Goal: Check status: Check status

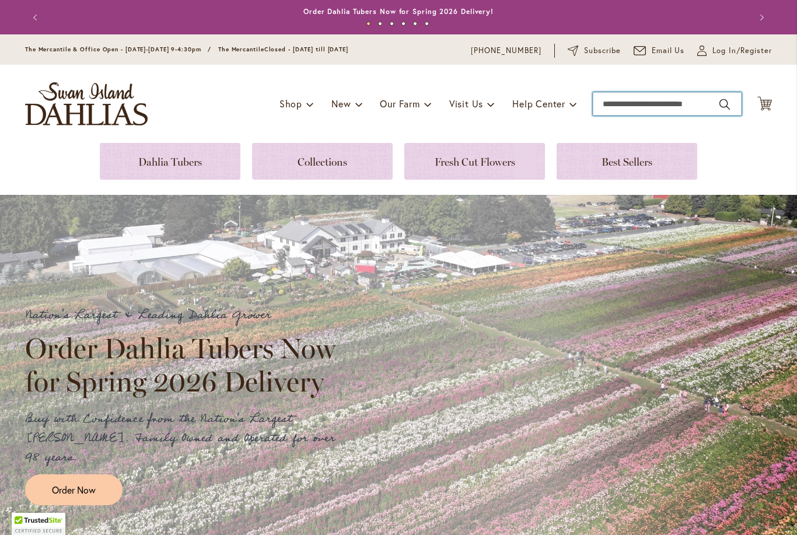
click at [610, 103] on input "Search" at bounding box center [667, 103] width 149 height 23
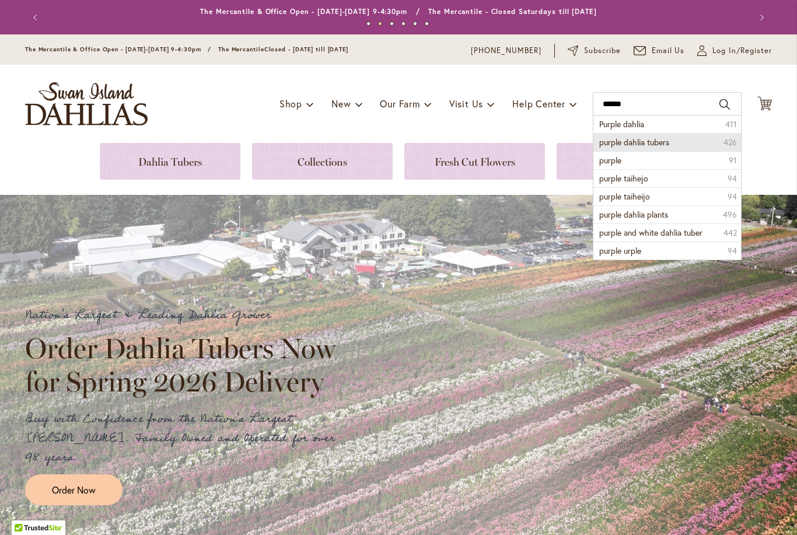
click at [625, 144] on span "purple dahlia tubers" at bounding box center [634, 142] width 70 height 11
type input "**********"
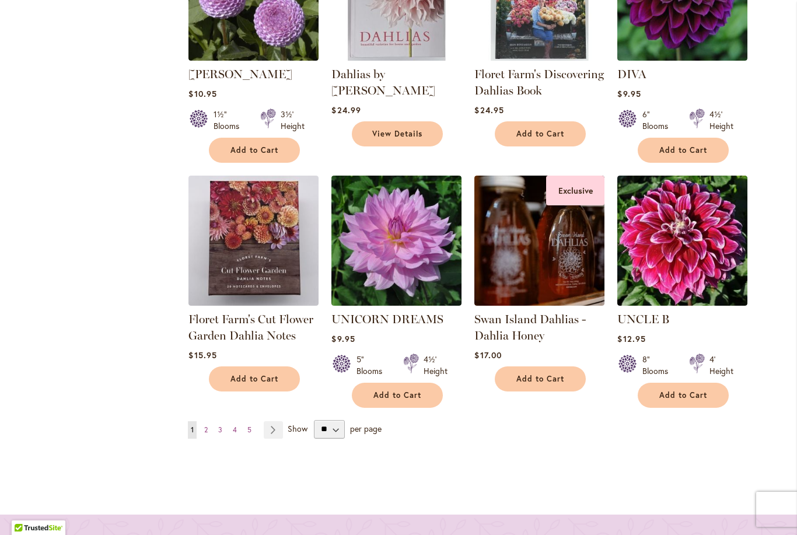
scroll to position [966, 0]
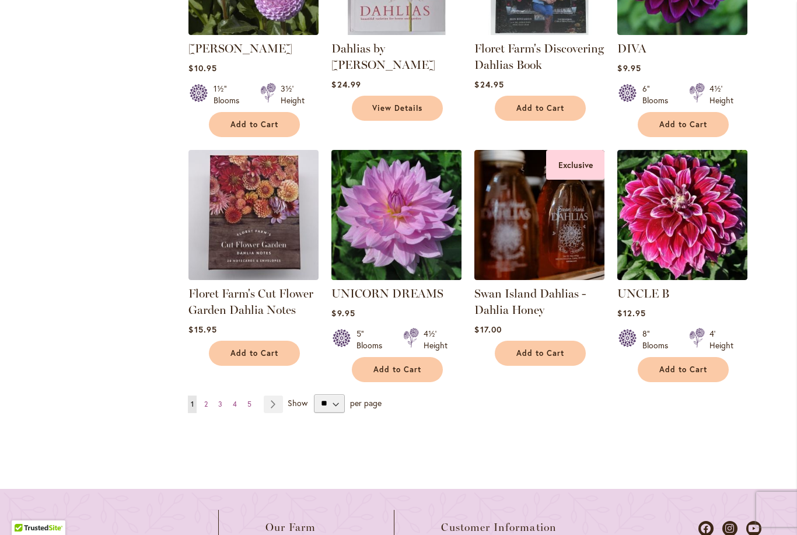
click at [410, 231] on img at bounding box center [397, 215] width 137 height 137
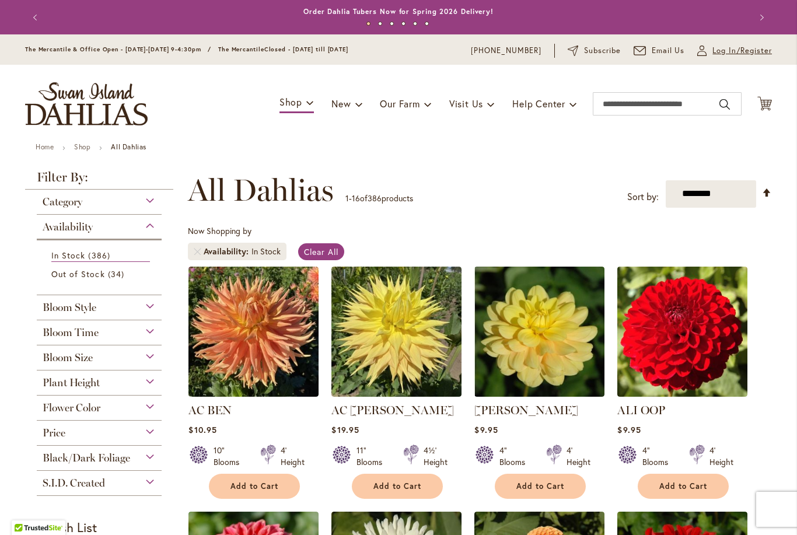
click at [717, 53] on span "Log In/Register" at bounding box center [743, 51] width 60 height 12
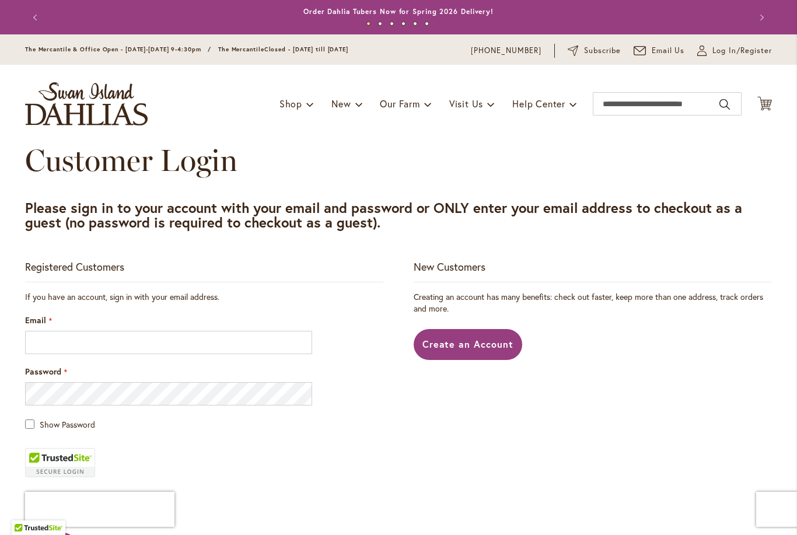
scroll to position [187, 0]
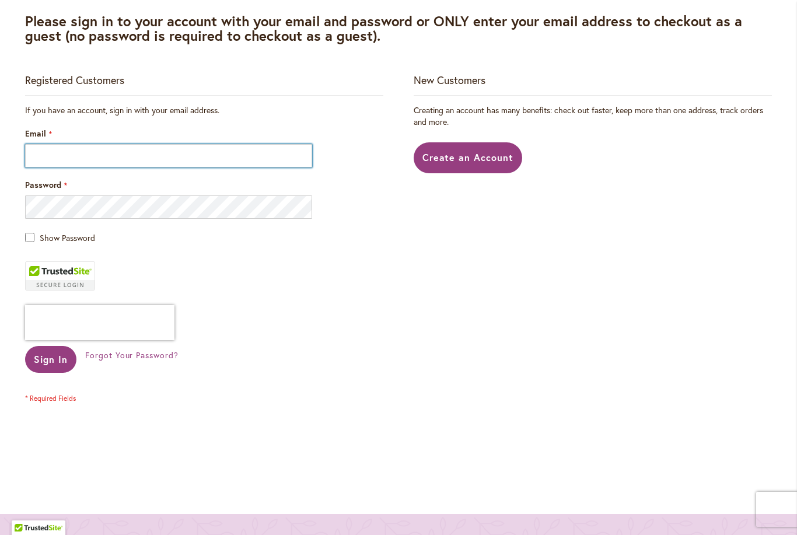
type input "**********"
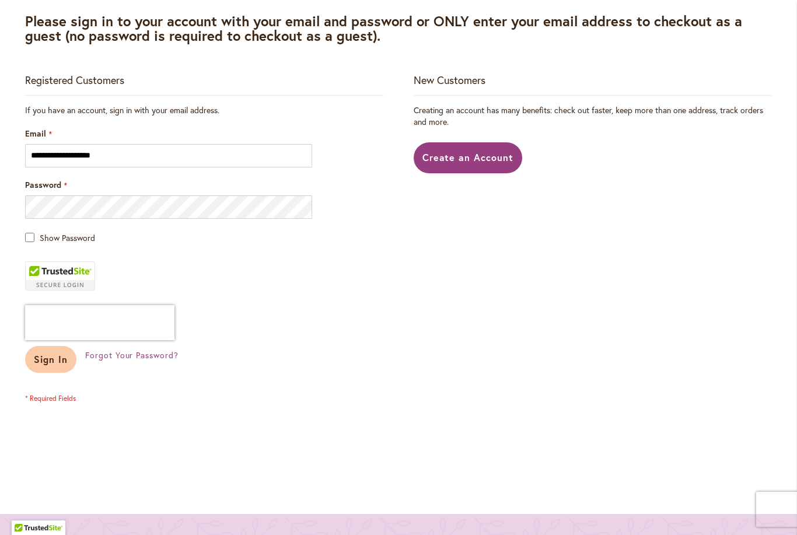
click at [43, 362] on span "Sign In" at bounding box center [51, 359] width 34 height 12
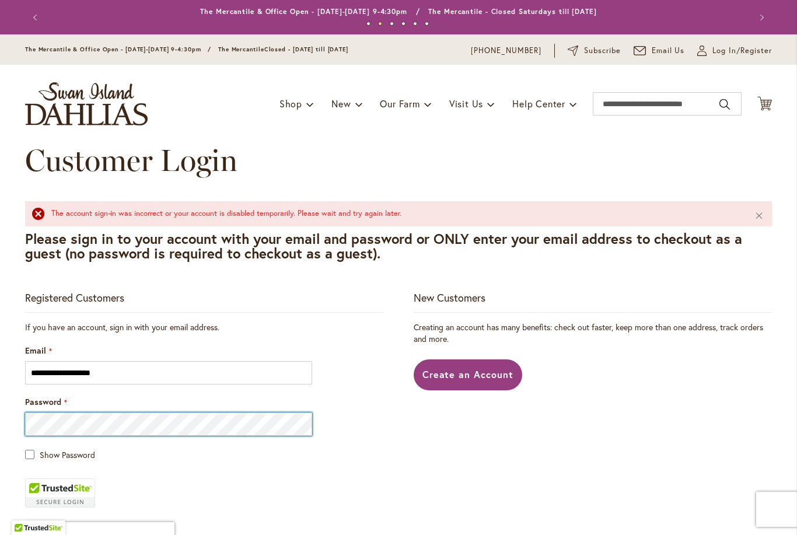
click at [54, 252] on main "**********" at bounding box center [399, 437] width 768 height 588
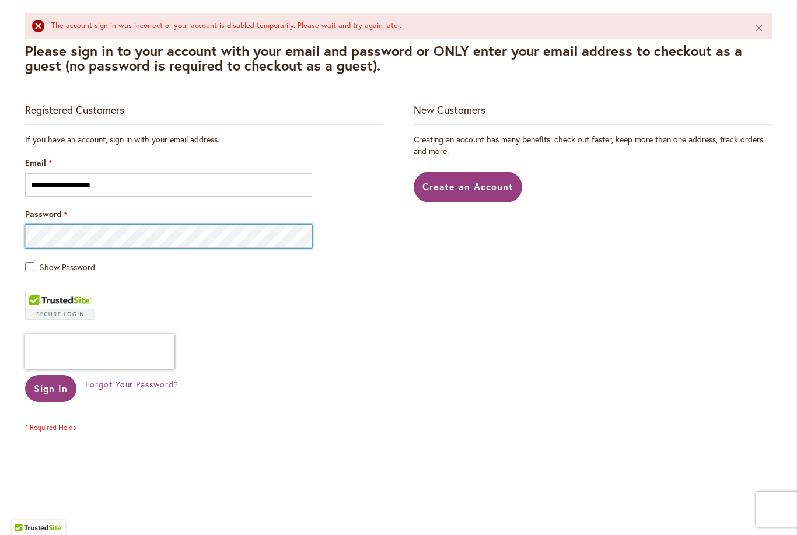
scroll to position [184, 0]
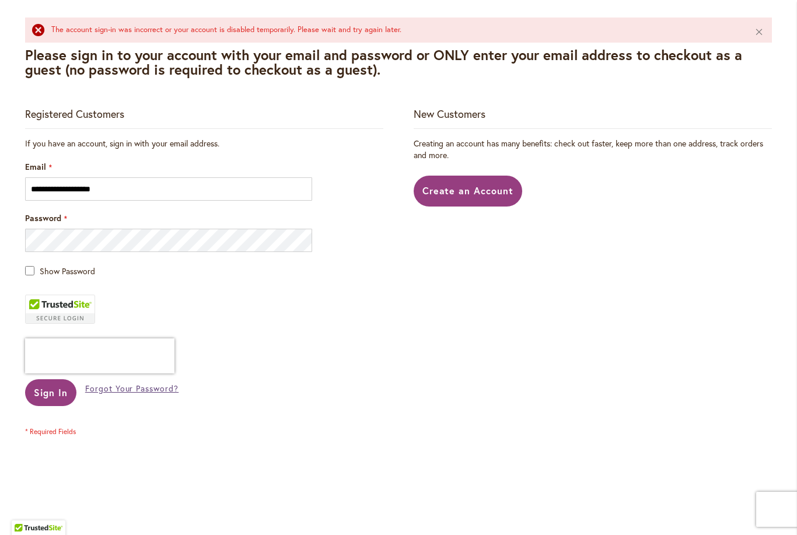
click at [146, 391] on span "Forgot Your Password?" at bounding box center [131, 388] width 93 height 11
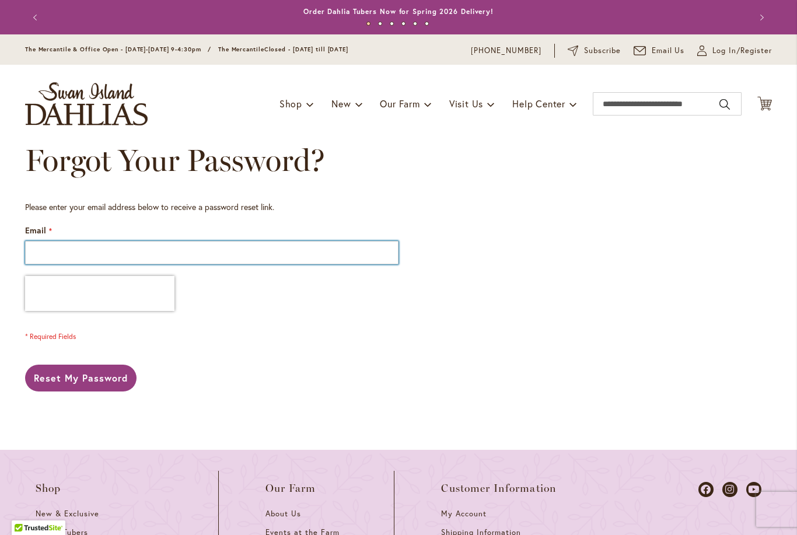
click at [40, 254] on input "Email" at bounding box center [212, 252] width 374 height 23
type input "**********"
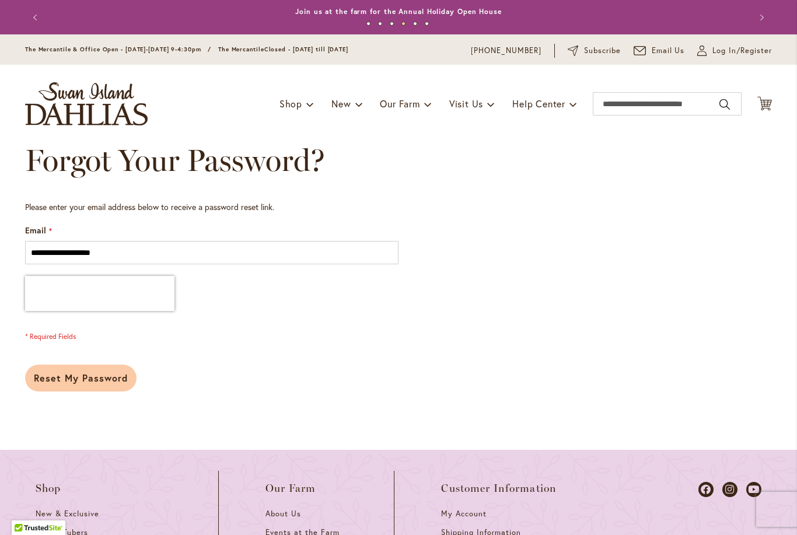
click at [93, 381] on span "Reset My Password" at bounding box center [81, 378] width 94 height 12
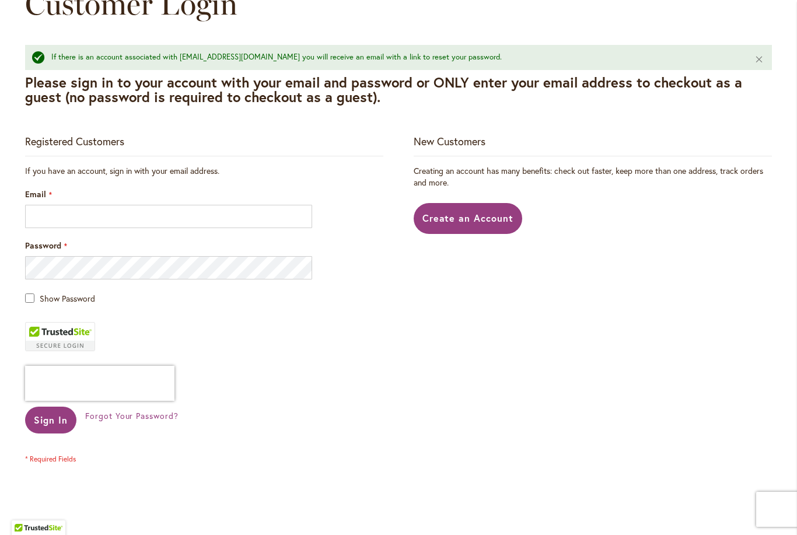
scroll to position [153, 0]
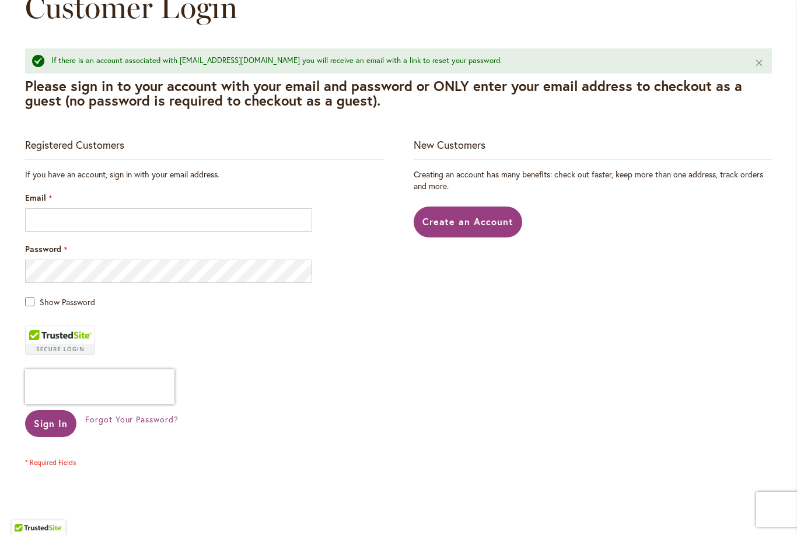
click at [473, 225] on span "Create an Account" at bounding box center [469, 221] width 92 height 12
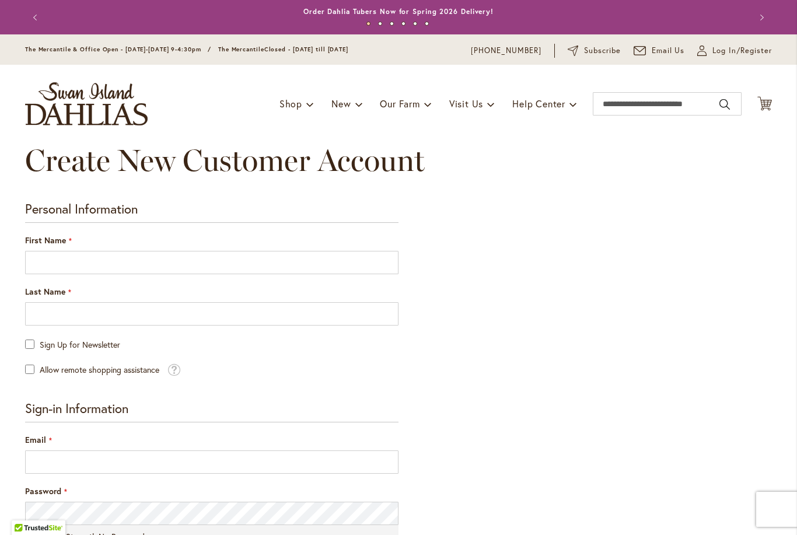
drag, startPoint x: 0, startPoint y: 0, endPoint x: 48, endPoint y: 133, distance: 141.6
click at [48, 133] on div "Toggle Nav Shop Dahlia Tubers Collections Fresh Cut Dahlias Gardening Supplies …" at bounding box center [398, 104] width 771 height 78
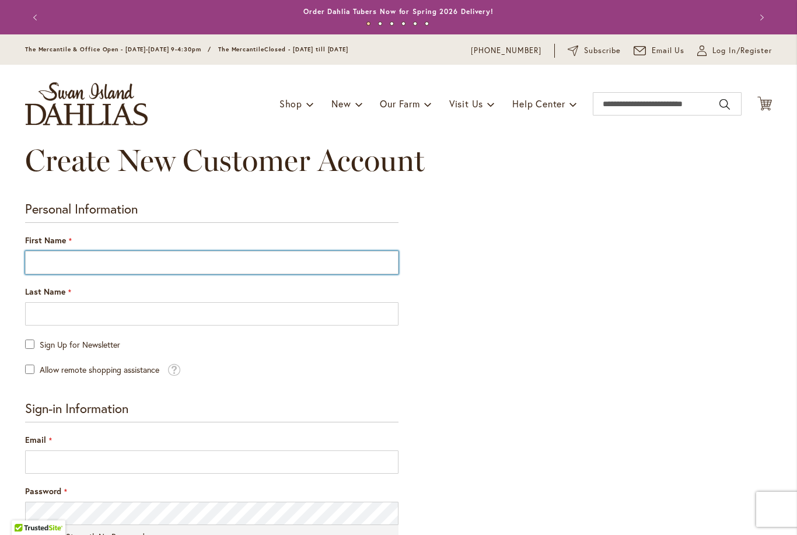
drag, startPoint x: 48, startPoint y: 133, endPoint x: 54, endPoint y: 263, distance: 129.7
click at [54, 263] on input "First Name" at bounding box center [212, 262] width 374 height 23
type input "*****"
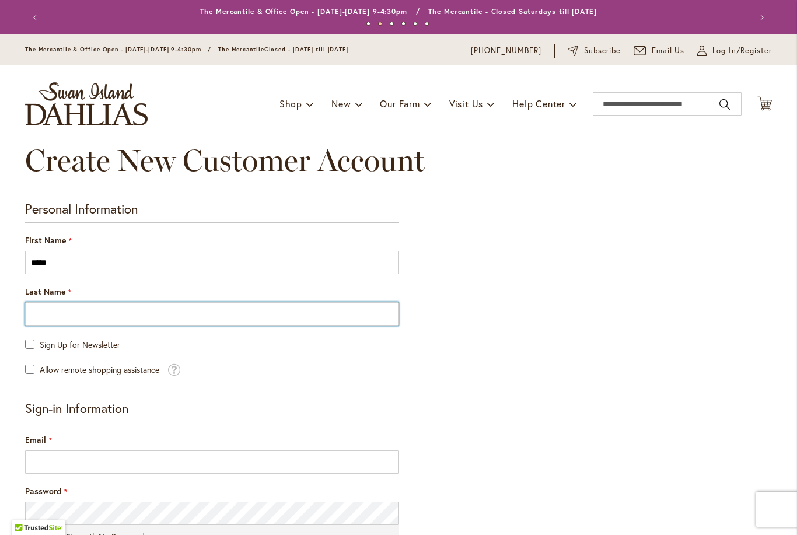
drag, startPoint x: 54, startPoint y: 263, endPoint x: 51, endPoint y: 316, distance: 53.2
click at [51, 316] on input "Last Name" at bounding box center [212, 313] width 374 height 23
click at [51, 316] on input "*" at bounding box center [212, 313] width 374 height 23
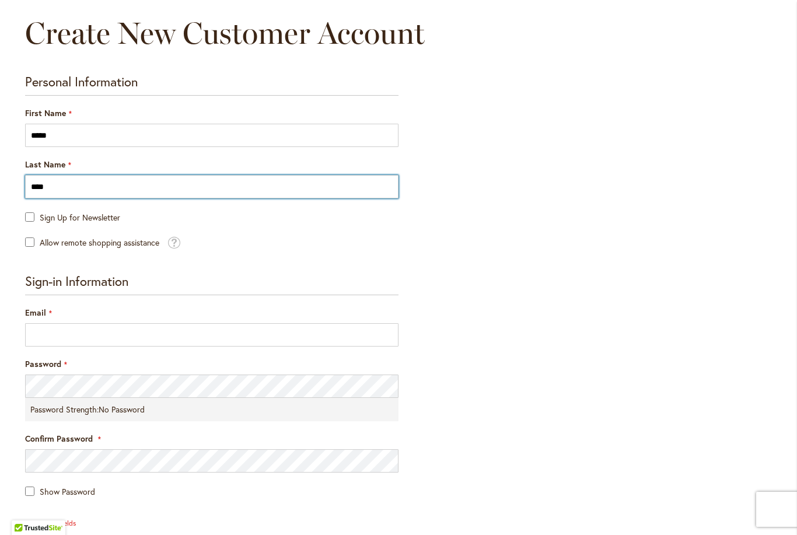
scroll to position [134, 0]
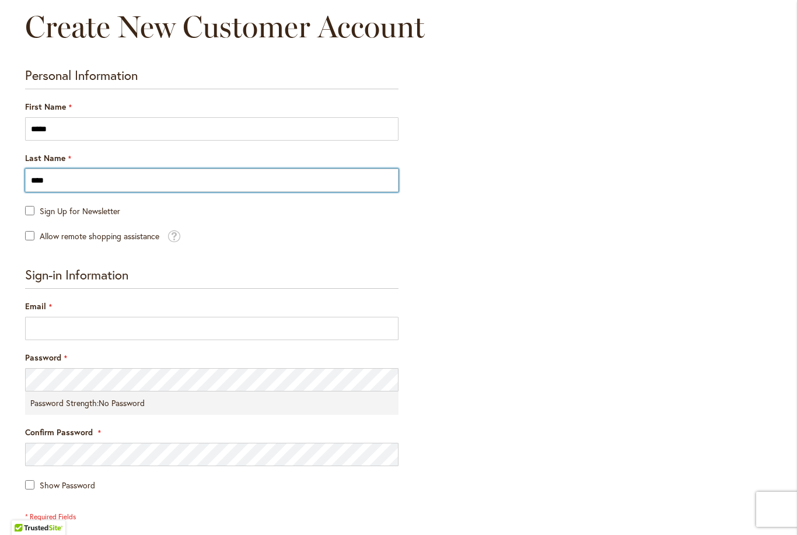
type input "****"
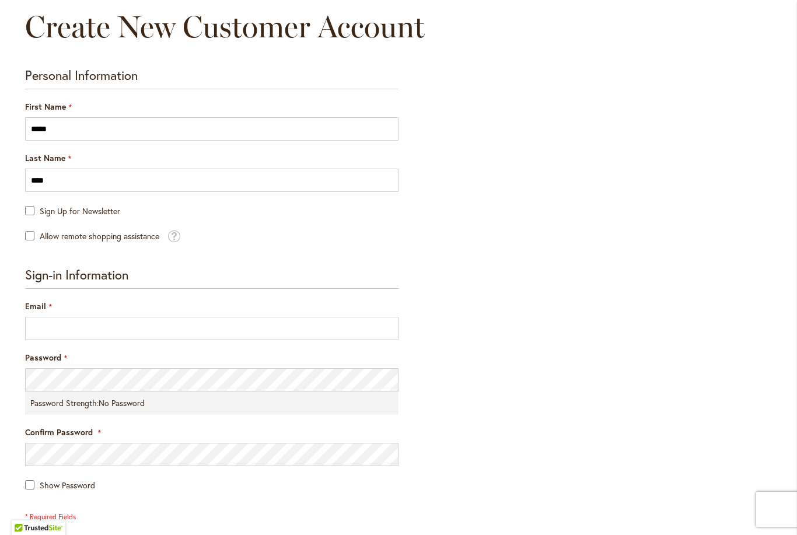
drag, startPoint x: 51, startPoint y: 316, endPoint x: 56, endPoint y: 269, distance: 47.6
click at [56, 268] on span "Sign-in Information" at bounding box center [76, 274] width 103 height 17
click at [56, 269] on span "Sign-in Information" at bounding box center [76, 274] width 103 height 17
click at [55, 271] on span "Sign-in Information" at bounding box center [76, 274] width 103 height 17
drag, startPoint x: 55, startPoint y: 271, endPoint x: 32, endPoint y: 279, distance: 25.1
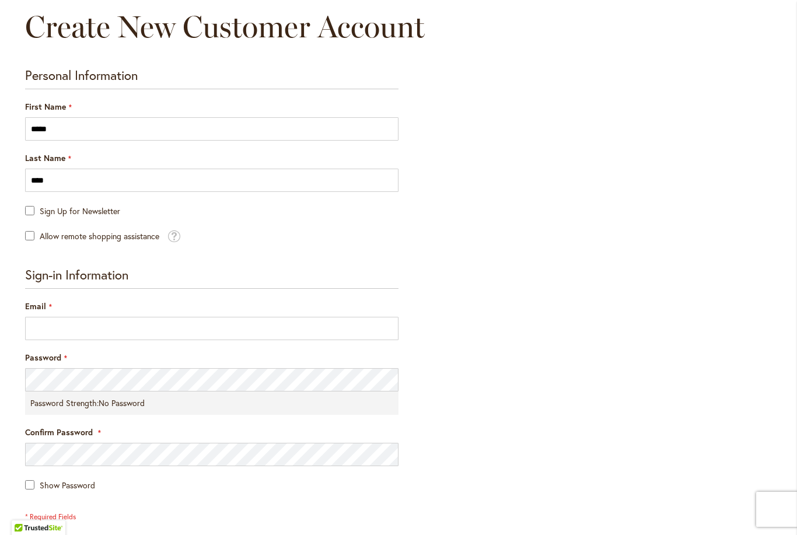
click at [32, 279] on span "Sign-in Information" at bounding box center [76, 274] width 103 height 17
drag, startPoint x: 32, startPoint y: 279, endPoint x: 30, endPoint y: 50, distance: 229.4
click at [30, 49] on div "Create New Customer Account" at bounding box center [398, 38] width 747 height 58
click at [30, 50] on div "Create New Customer Account" at bounding box center [398, 38] width 747 height 58
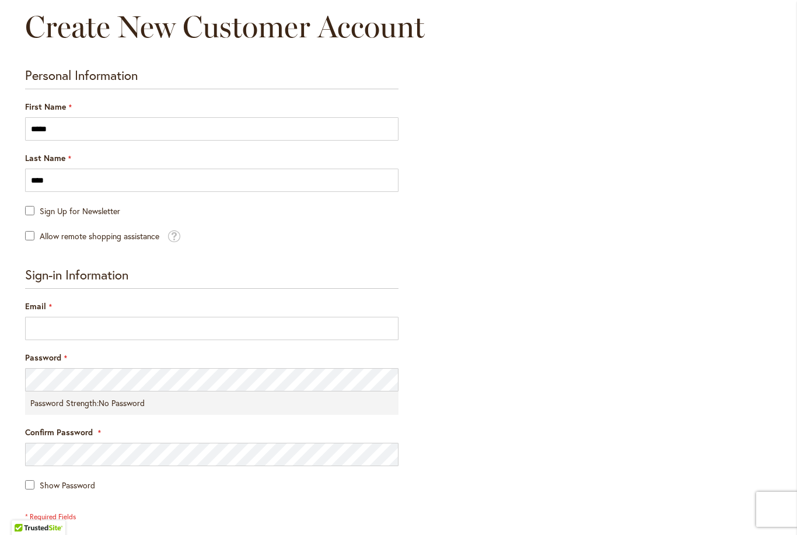
click at [40, 210] on span "Sign Up for Newsletter" at bounding box center [80, 210] width 81 height 11
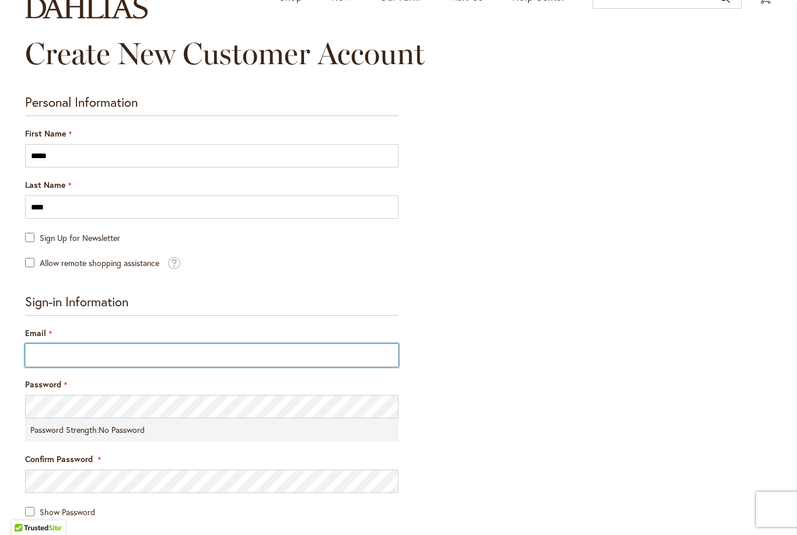
drag, startPoint x: 40, startPoint y: 210, endPoint x: 45, endPoint y: 352, distance: 142.5
click at [44, 351] on input "Email" at bounding box center [212, 355] width 374 height 23
click at [45, 352] on input "Email" at bounding box center [212, 355] width 374 height 23
type input "**********"
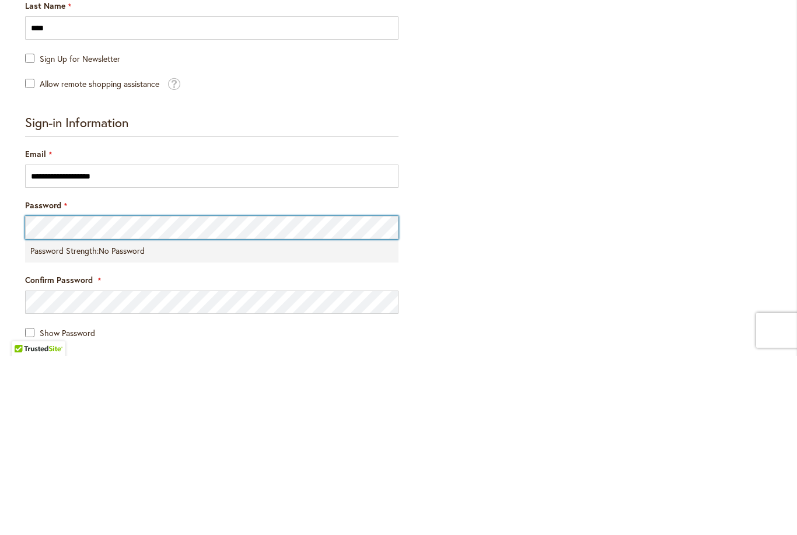
click at [41, 407] on html "Skip to Accessibility Information The store will not work correctly in the case…" at bounding box center [398, 267] width 797 height 535
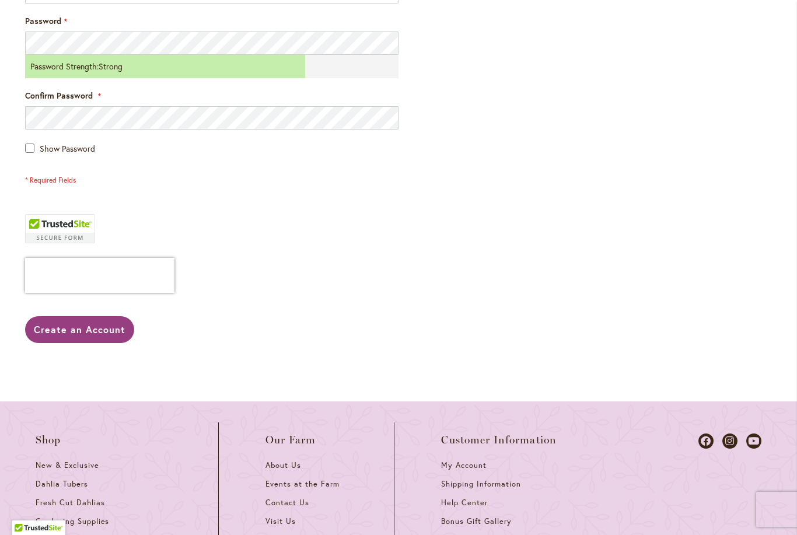
scroll to position [473, 0]
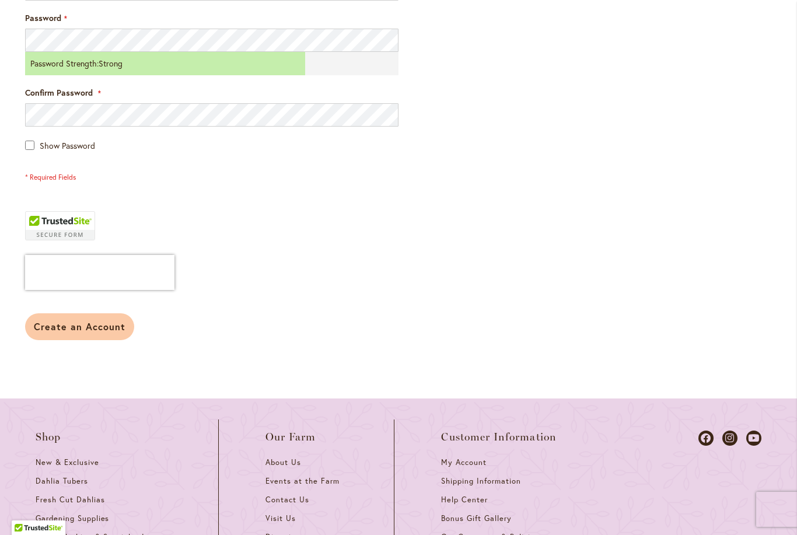
drag, startPoint x: 28, startPoint y: 128, endPoint x: 116, endPoint y: 325, distance: 215.3
click at [115, 325] on span "Create an Account" at bounding box center [80, 326] width 92 height 12
click at [116, 325] on span "Create an Account" at bounding box center [80, 326] width 92 height 12
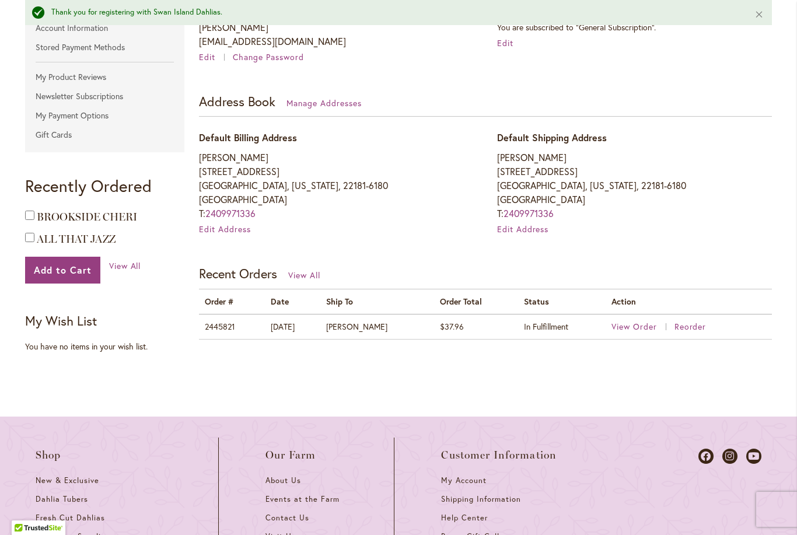
scroll to position [287, 0]
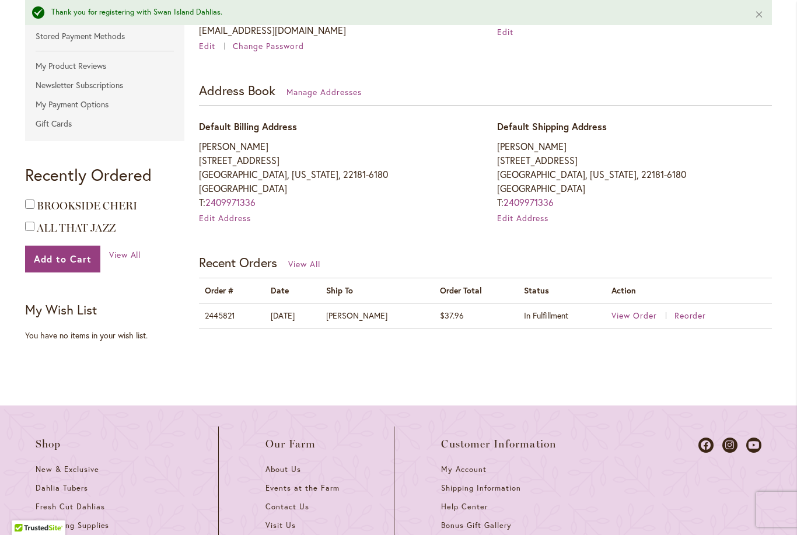
click at [224, 313] on td "2445821" at bounding box center [231, 315] width 65 height 25
click at [225, 314] on td "2445821" at bounding box center [231, 315] width 65 height 25
drag, startPoint x: 225, startPoint y: 314, endPoint x: 622, endPoint y: 313, distance: 397.5
click at [622, 313] on span "View Order" at bounding box center [635, 315] width 46 height 11
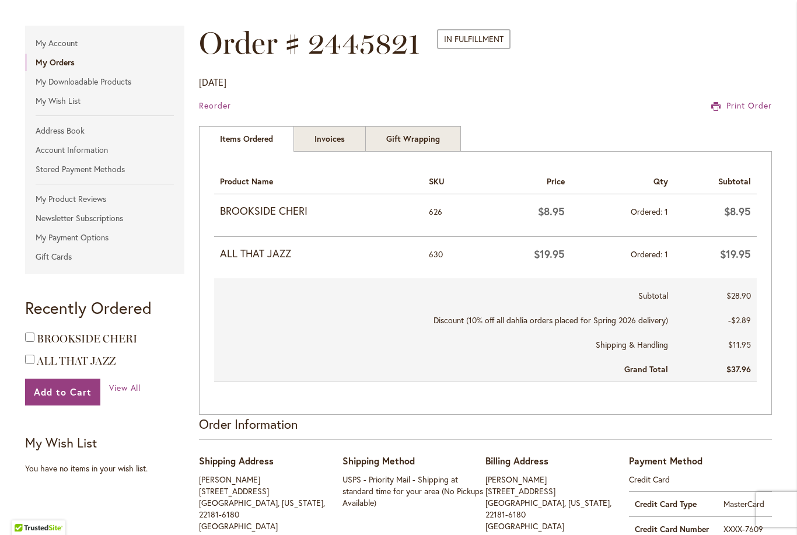
scroll to position [145, 0]
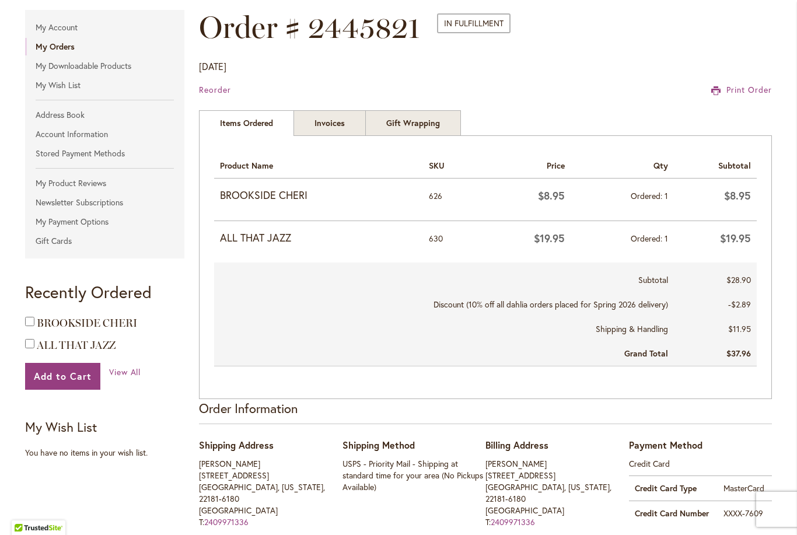
drag, startPoint x: 0, startPoint y: 0, endPoint x: 268, endPoint y: 195, distance: 331.4
click at [267, 195] on strong "BROOKSIDE CHERI" at bounding box center [318, 195] width 197 height 15
click at [268, 195] on strong "BROOKSIDE CHERI" at bounding box center [318, 195] width 197 height 15
drag, startPoint x: 268, startPoint y: 195, endPoint x: 283, endPoint y: 238, distance: 45.6
click at [283, 238] on strong "ALL THAT JAZZ" at bounding box center [318, 238] width 197 height 15
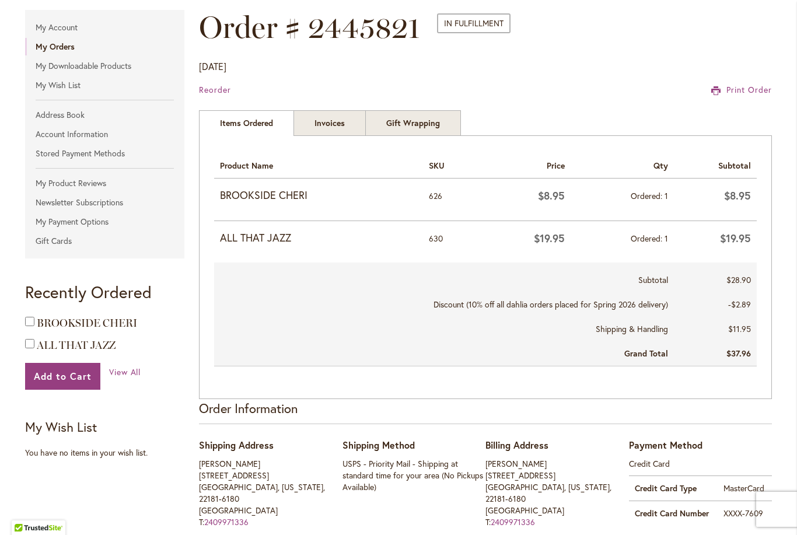
click at [283, 238] on strong "ALL THAT JAZZ" at bounding box center [318, 238] width 197 height 15
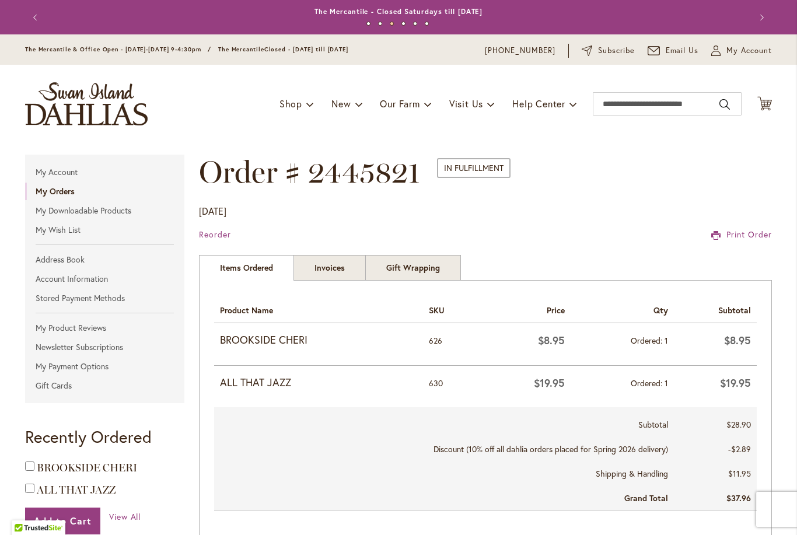
scroll to position [0, 0]
click at [630, 105] on input "Search" at bounding box center [667, 103] width 149 height 23
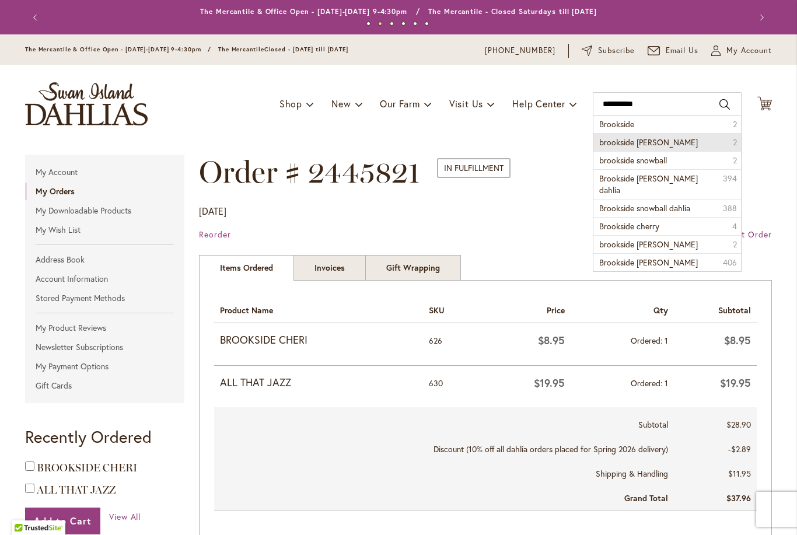
drag, startPoint x: 630, startPoint y: 105, endPoint x: 660, endPoint y: 144, distance: 49.5
click at [660, 144] on li "brookside cheri 2" at bounding box center [668, 142] width 148 height 18
type input "**********"
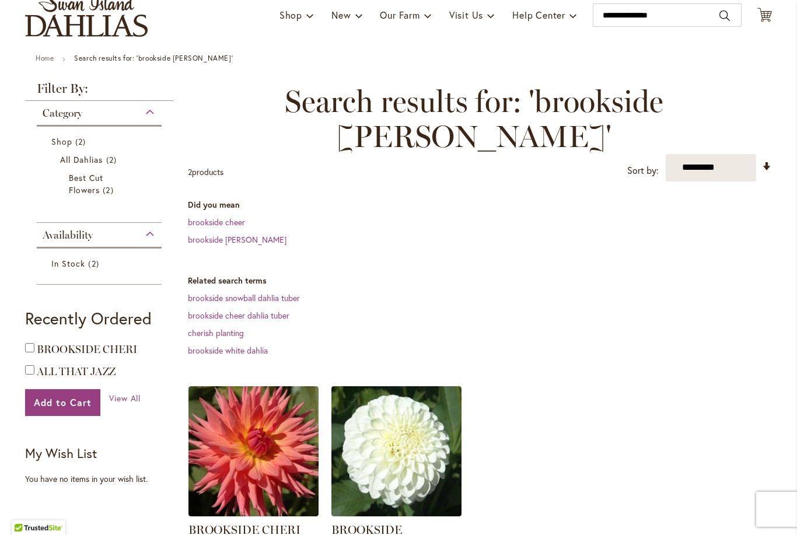
scroll to position [22, 0]
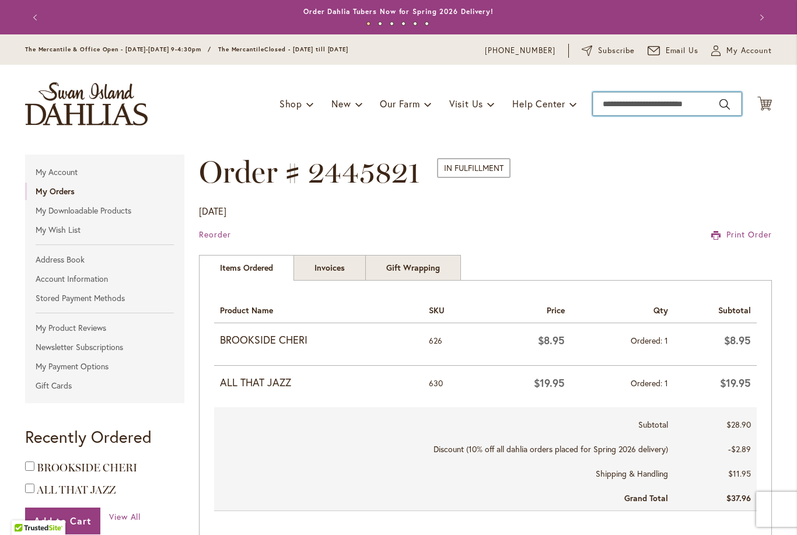
drag, startPoint x: 0, startPoint y: 0, endPoint x: 627, endPoint y: 100, distance: 634.9
click at [626, 100] on input "Search" at bounding box center [667, 103] width 149 height 23
click at [627, 100] on input "Search" at bounding box center [667, 103] width 149 height 23
click at [653, 144] on main "Order # 2445821 In Fulfillment Order Date: October 1, 2025 Reorder Print Order …" at bounding box center [399, 515] width 768 height 745
type input "**********"
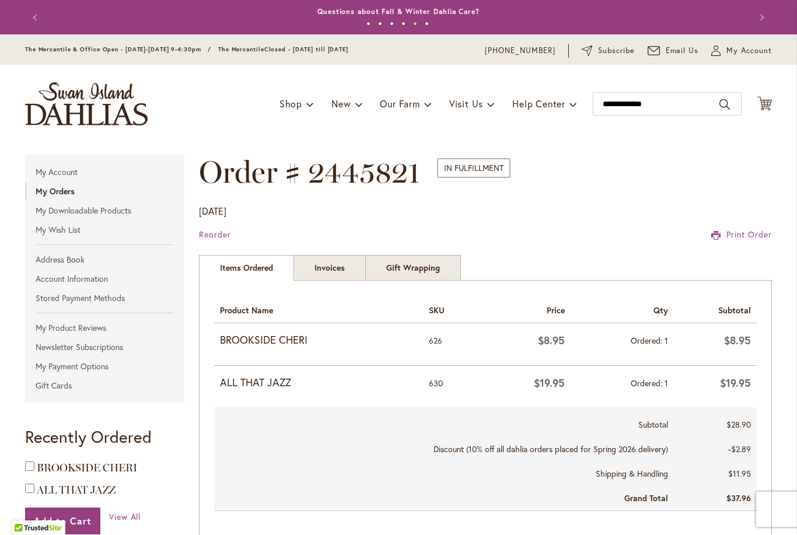
click at [725, 105] on button "Search" at bounding box center [725, 104] width 11 height 19
click at [616, 108] on input "Search" at bounding box center [667, 103] width 149 height 23
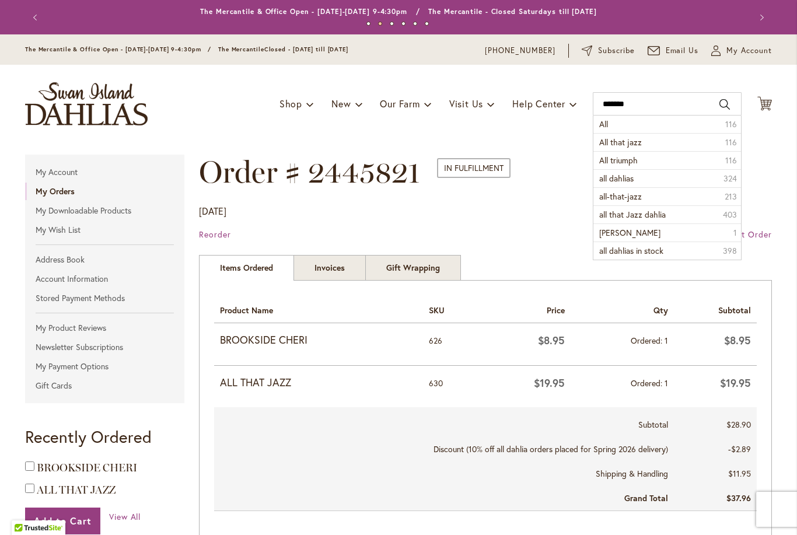
click at [484, 37] on div "The Mercantile & Office Open - [DATE]-[DATE] 9-4:30pm / The Mercantile Closed -…" at bounding box center [398, 49] width 797 height 30
click at [631, 124] on span "All that jazz" at bounding box center [620, 123] width 43 height 11
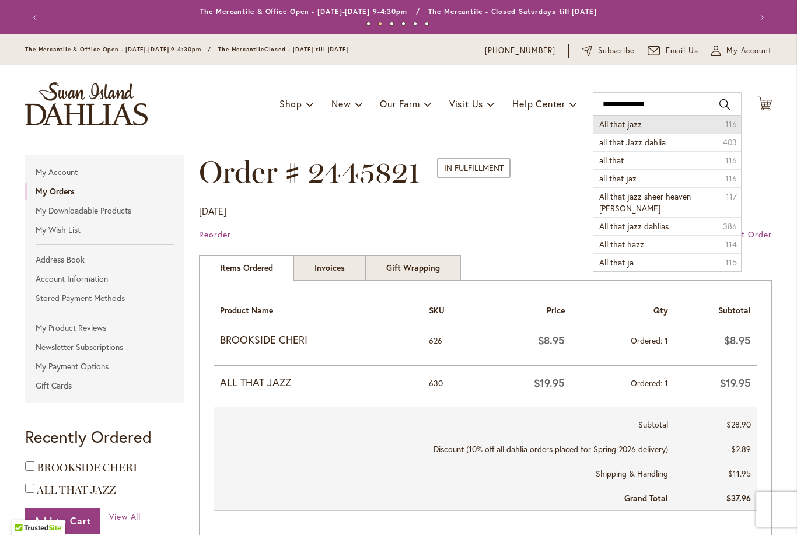
click at [631, 125] on span "All that jazz" at bounding box center [620, 123] width 43 height 11
type input "**********"
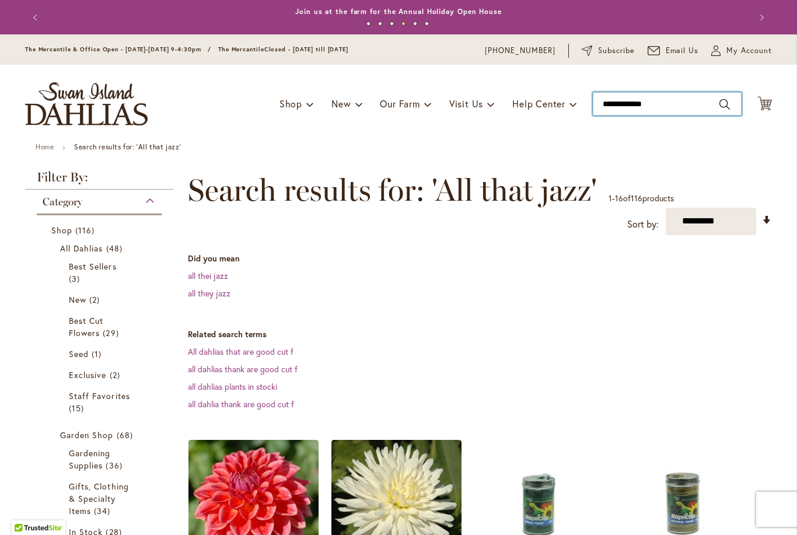
click at [609, 103] on input "**********" at bounding box center [667, 103] width 149 height 23
click at [714, 105] on input "**********" at bounding box center [667, 103] width 149 height 23
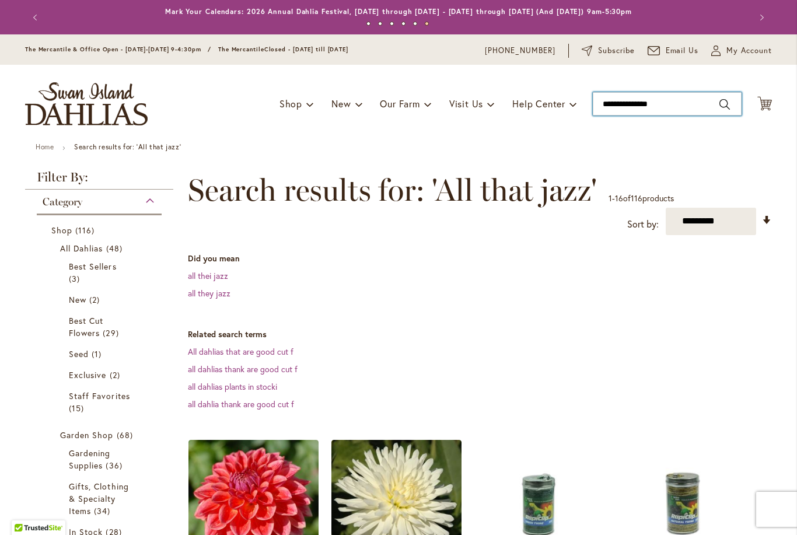
click at [618, 105] on input "**********" at bounding box center [667, 103] width 149 height 23
click at [618, 106] on input "**********" at bounding box center [667, 103] width 149 height 23
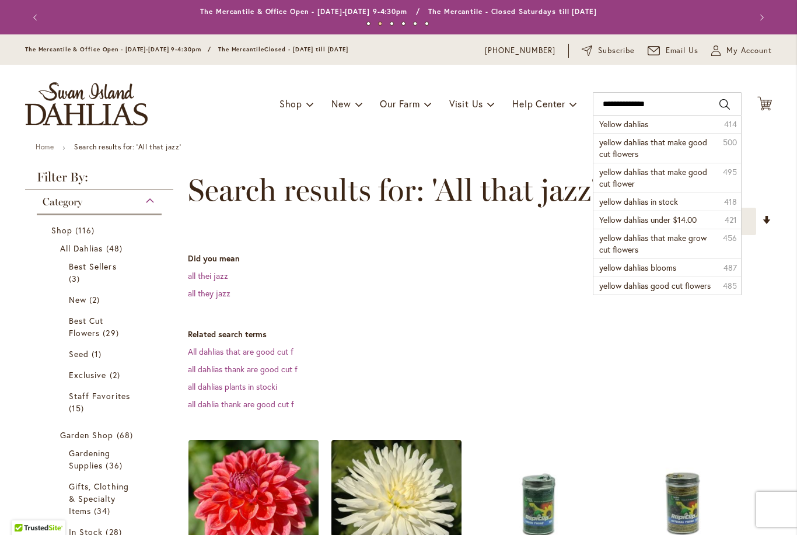
click at [724, 107] on button "Search" at bounding box center [725, 104] width 11 height 19
type input "**********"
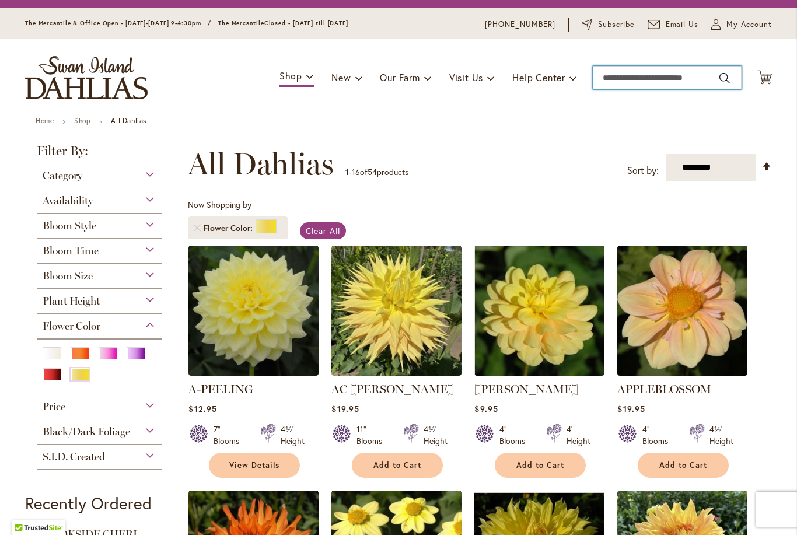
scroll to position [24, 0]
